Goal: Information Seeking & Learning: Learn about a topic

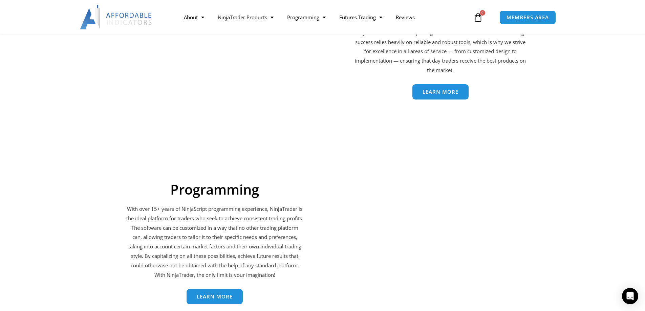
scroll to position [1219, 0]
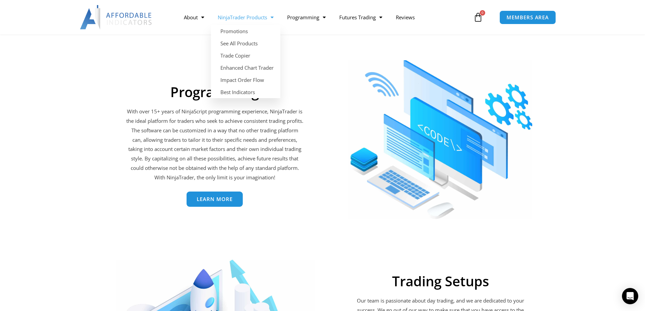
click at [247, 19] on link "NinjaTrader Products" at bounding box center [245, 17] width 69 height 16
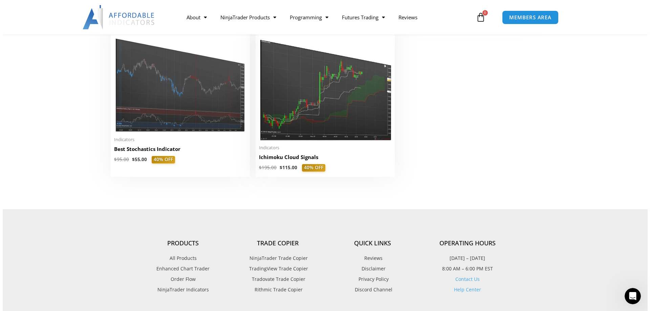
scroll to position [1592, 0]
